Goal: Transaction & Acquisition: Book appointment/travel/reservation

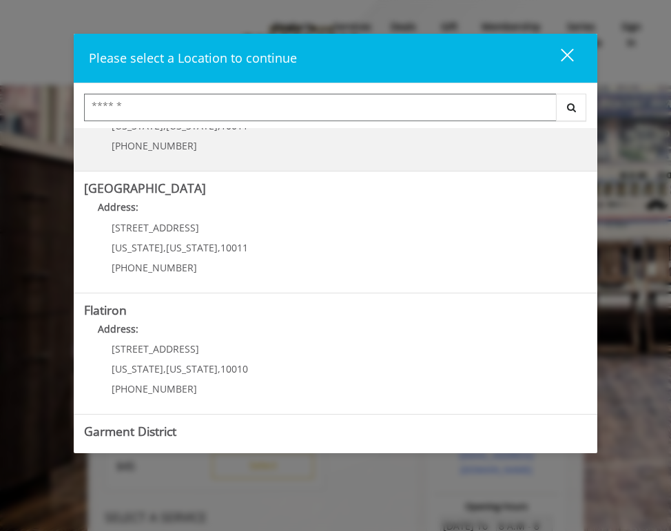
scroll to position [289, 0]
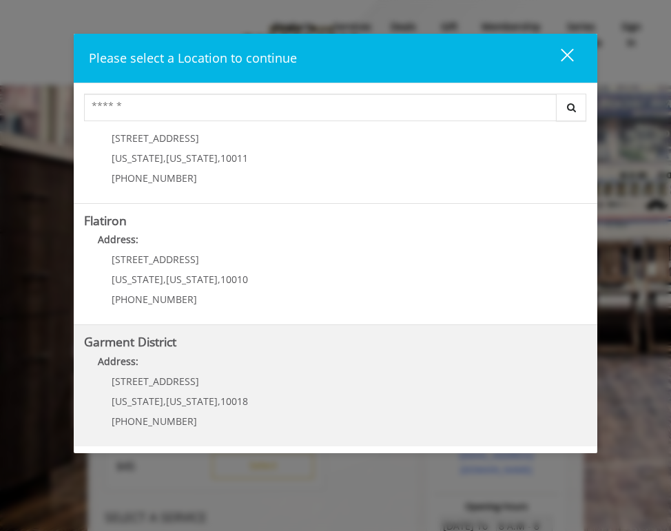
click at [340, 381] on District "Garment District Address: [STREET_ADDRESS][US_STATE][US_STATE] (212) 997-4247" at bounding box center [335, 386] width 503 height 101
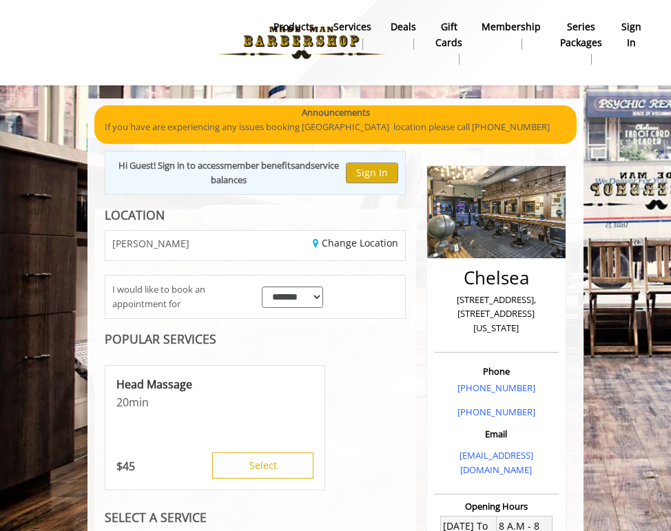
scroll to position [154, 0]
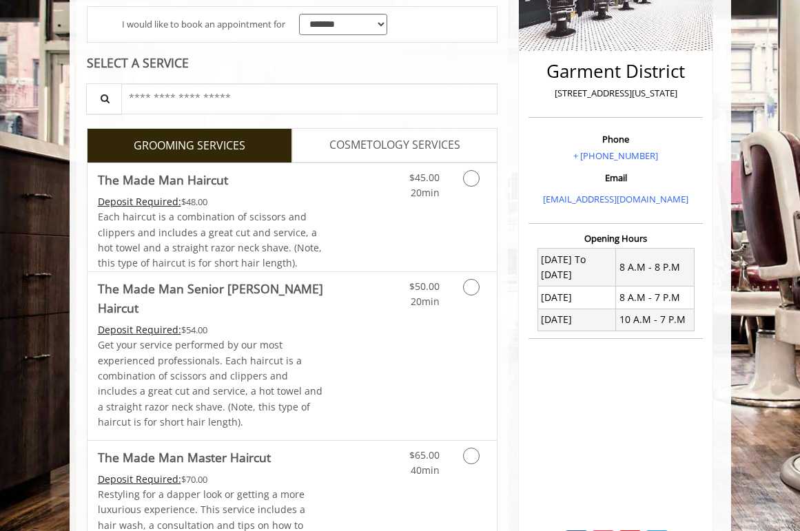
scroll to position [322, 0]
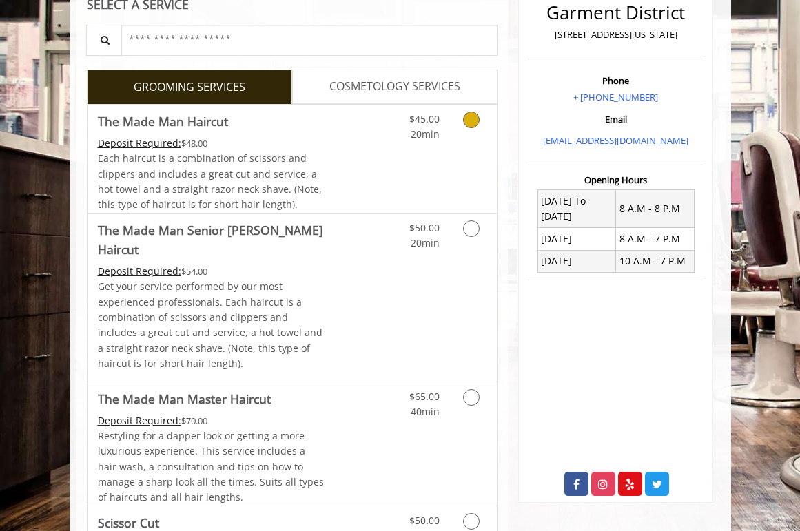
click at [351, 165] on link "Discounted Price" at bounding box center [360, 159] width 68 height 108
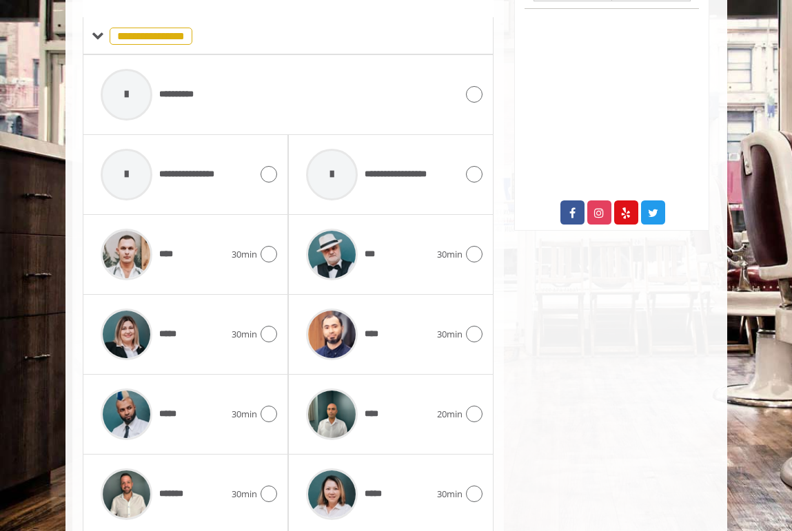
scroll to position [724, 0]
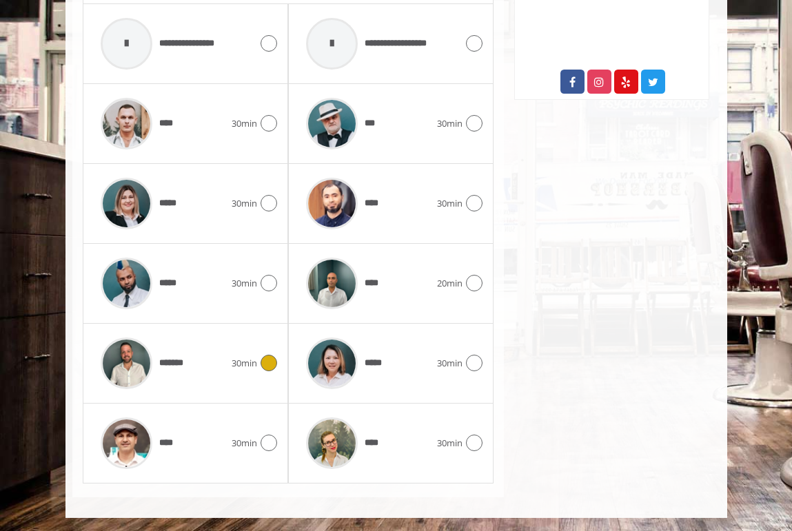
click at [236, 355] on div "30min" at bounding box center [254, 363] width 45 height 17
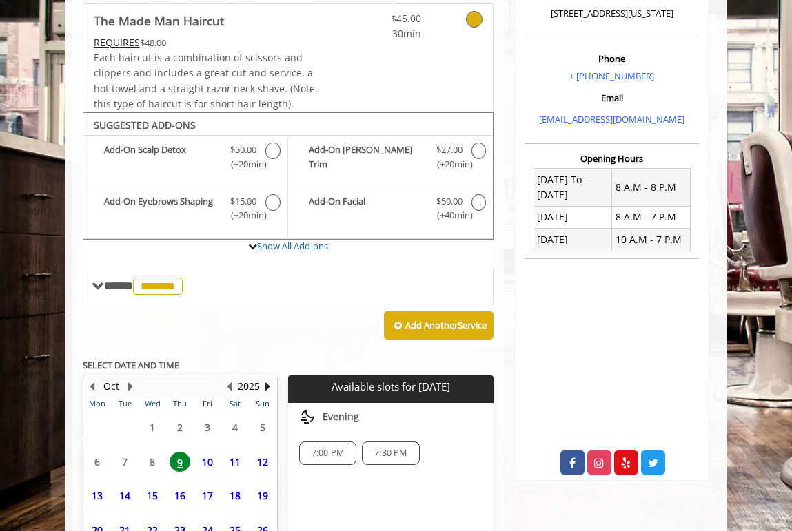
scroll to position [469, 0]
